Goal: Communication & Community: Connect with others

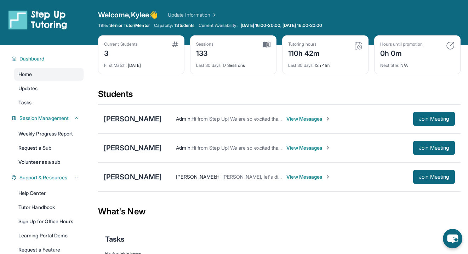
click at [315, 149] on span "View Messages" at bounding box center [308, 147] width 44 height 7
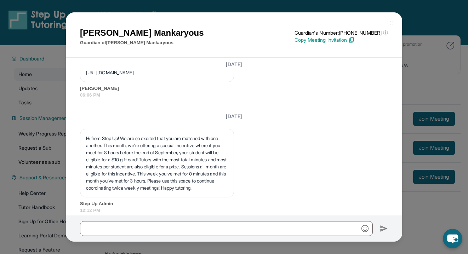
scroll to position [3428, 0]
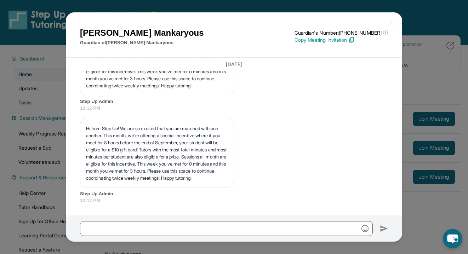
click at [394, 22] on img at bounding box center [392, 23] width 6 height 6
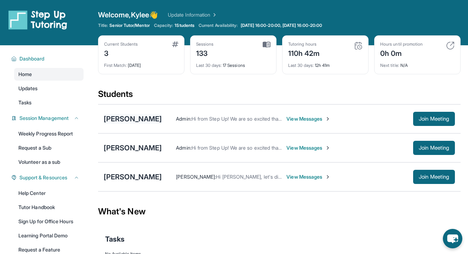
click at [153, 120] on div "[PERSON_NAME]" at bounding box center [133, 119] width 58 height 10
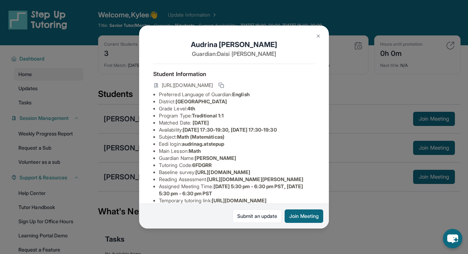
scroll to position [6, 0]
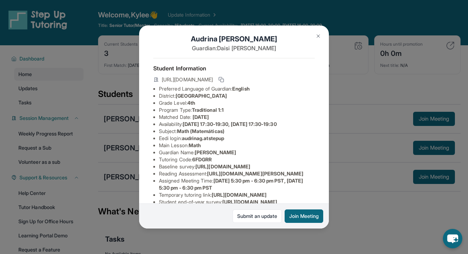
click at [373, 216] on div "[PERSON_NAME] Guardian: [PERSON_NAME] Student Information [URL][DOMAIN_NAME] Pr…" at bounding box center [234, 127] width 468 height 254
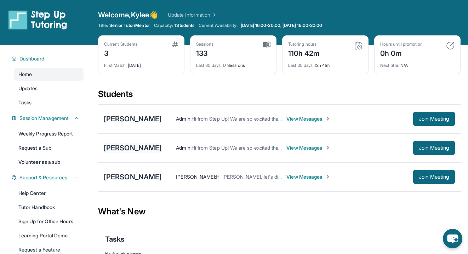
click at [144, 145] on div "[PERSON_NAME]" at bounding box center [133, 148] width 58 height 10
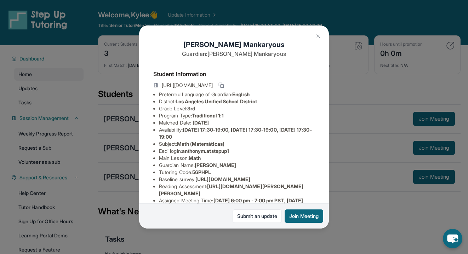
click at [319, 37] on img at bounding box center [318, 36] width 6 height 6
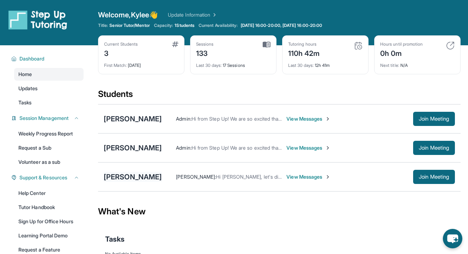
click at [127, 177] on div "[PERSON_NAME]" at bounding box center [133, 177] width 58 height 10
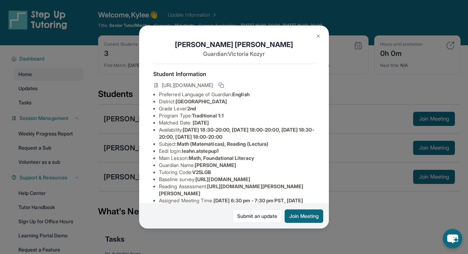
click at [366, 218] on div "[PERSON_NAME] Guardian: [PERSON_NAME] Student Information [URL][DOMAIN_NAME] Pr…" at bounding box center [234, 127] width 468 height 254
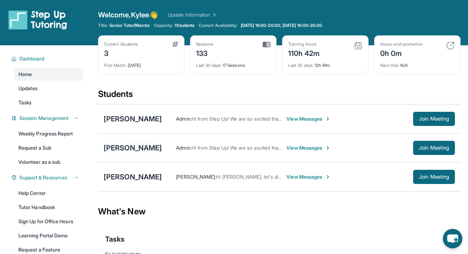
click at [155, 148] on div "[PERSON_NAME]" at bounding box center [133, 148] width 58 height 10
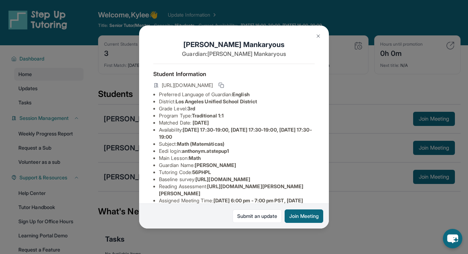
click at [371, 217] on div "[PERSON_NAME] Guardian: [PERSON_NAME] Student Information [URL][DOMAIN_NAME] Pr…" at bounding box center [234, 127] width 468 height 254
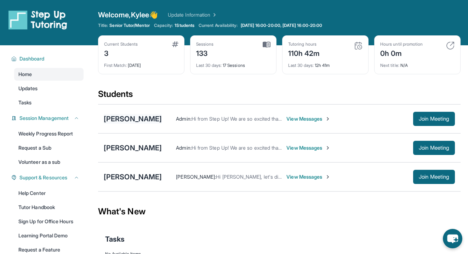
click at [141, 120] on div "[PERSON_NAME]" at bounding box center [133, 119] width 58 height 10
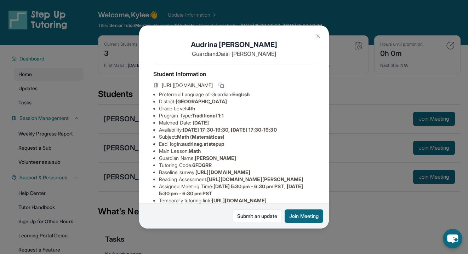
click at [361, 217] on div "[PERSON_NAME] Guardian: [PERSON_NAME] Student Information [URL][DOMAIN_NAME] Pr…" at bounding box center [234, 127] width 468 height 254
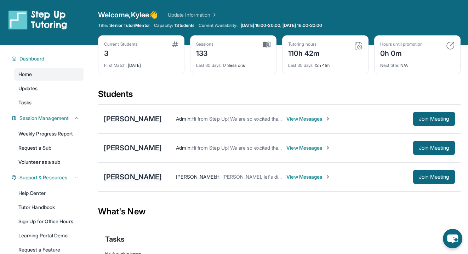
click at [118, 176] on div "[PERSON_NAME]" at bounding box center [133, 177] width 58 height 10
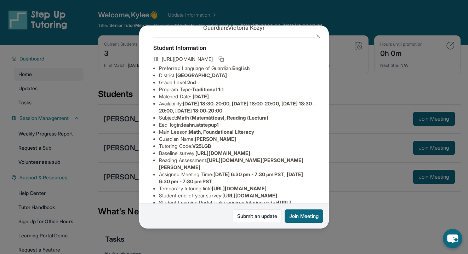
scroll to position [28, 0]
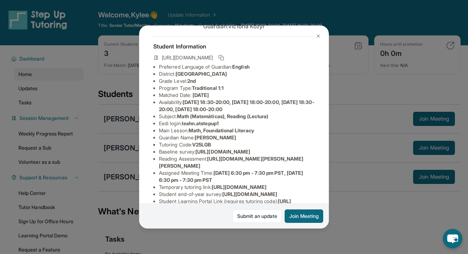
click at [363, 224] on div "[PERSON_NAME] Guardian: [PERSON_NAME] Student Information [URL][DOMAIN_NAME] Pr…" at bounding box center [234, 127] width 468 height 254
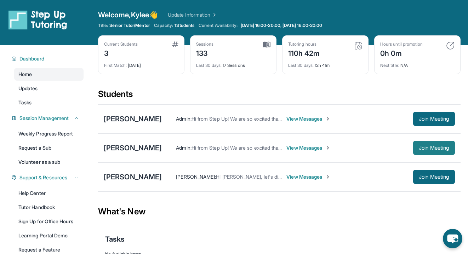
click at [432, 149] on span "Join Meeting" at bounding box center [434, 148] width 30 height 4
